Goal: Find specific page/section: Find specific page/section

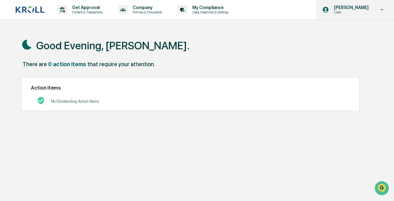
click at [371, 10] on p "Users" at bounding box center [350, 12] width 43 height 4
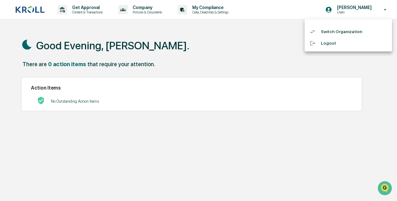
click at [80, 12] on div at bounding box center [198, 100] width 397 height 201
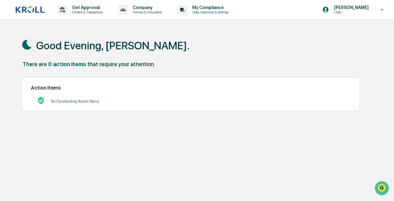
click at [64, 8] on icon at bounding box center [62, 10] width 5 height 6
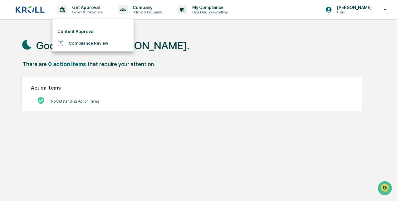
click at [138, 13] on div at bounding box center [198, 100] width 397 height 201
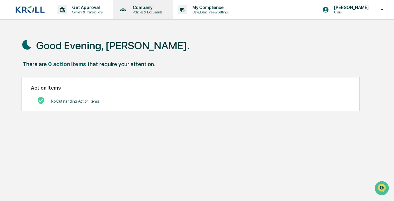
click at [143, 10] on p "Company" at bounding box center [146, 7] width 37 height 5
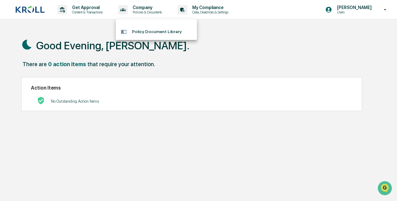
click at [216, 10] on div at bounding box center [198, 100] width 397 height 201
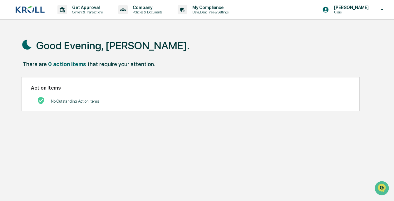
click at [216, 10] on p "My Compliance" at bounding box center [209, 7] width 44 height 5
